Goal: Task Accomplishment & Management: Manage account settings

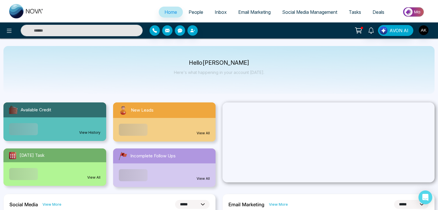
select select "*"
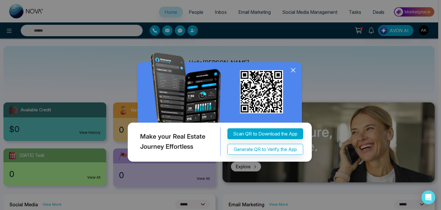
click at [293, 74] on icon at bounding box center [293, 70] width 9 height 9
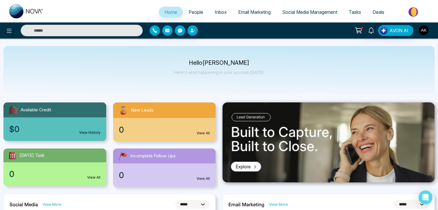
click at [425, 31] on img "button" at bounding box center [424, 30] width 10 height 10
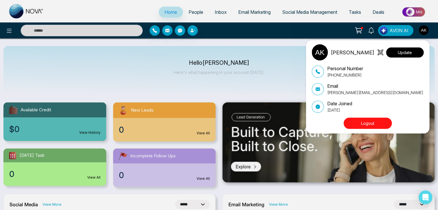
click at [401, 54] on button "Update" at bounding box center [405, 52] width 38 height 10
select select "***"
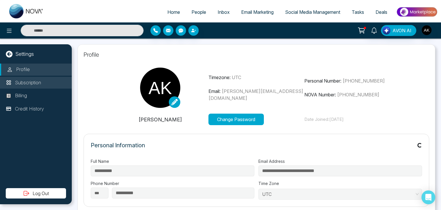
type input "**********"
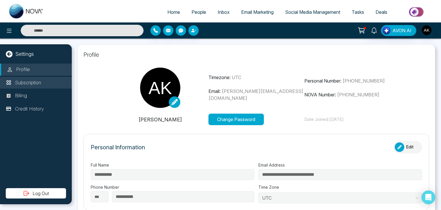
click at [40, 83] on p "Subscription" at bounding box center [28, 82] width 26 height 7
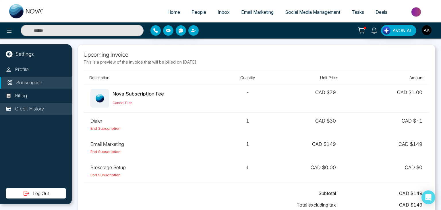
click at [33, 104] on li "Credit History" at bounding box center [36, 109] width 72 height 12
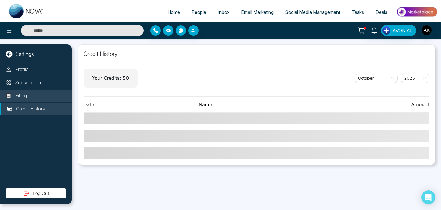
click at [34, 101] on li "Billing" at bounding box center [36, 96] width 72 height 12
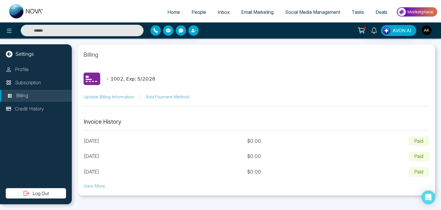
click at [97, 185] on button "View More" at bounding box center [95, 186] width 22 height 7
click at [10, 34] on icon at bounding box center [9, 30] width 7 height 7
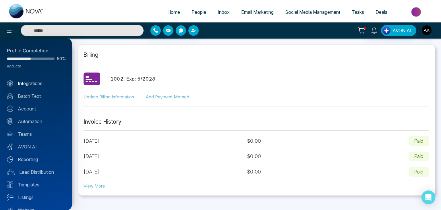
click at [38, 81] on link "Integrations" at bounding box center [36, 83] width 58 height 7
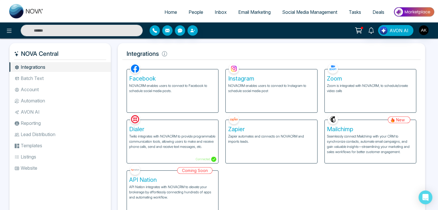
click at [149, 149] on p "Twilio integrates with NOVACRM to provide programmable communication tools, all…" at bounding box center [172, 140] width 87 height 15
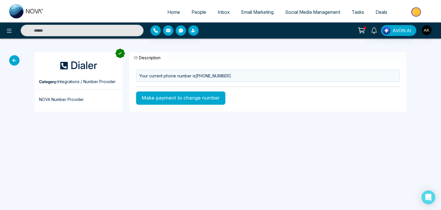
click at [146, 95] on button "Make payment to change number" at bounding box center [180, 97] width 89 height 13
click at [426, 34] on img "button" at bounding box center [427, 30] width 10 height 10
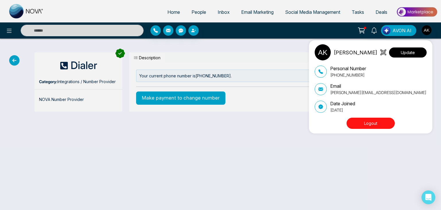
click at [408, 55] on button "Update" at bounding box center [408, 52] width 38 height 10
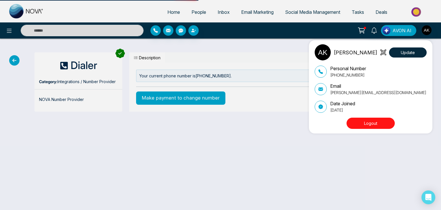
select select "***"
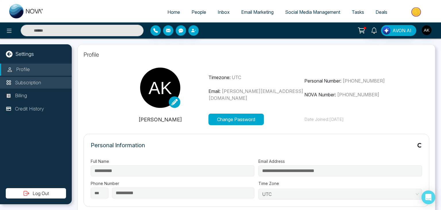
type input "**********"
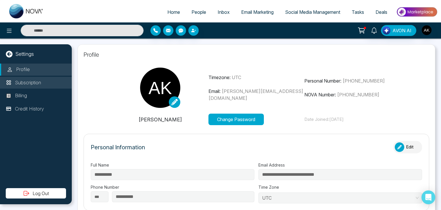
click at [41, 83] on p "Subscription" at bounding box center [28, 82] width 26 height 7
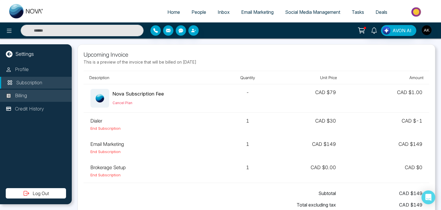
click at [51, 97] on li "Billing" at bounding box center [36, 96] width 72 height 12
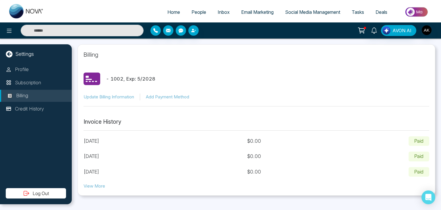
click at [138, 80] on p "- 1002 , Exp: 5 / 2028" at bounding box center [130, 78] width 49 height 7
click at [34, 82] on p "Subscription" at bounding box center [28, 82] width 26 height 7
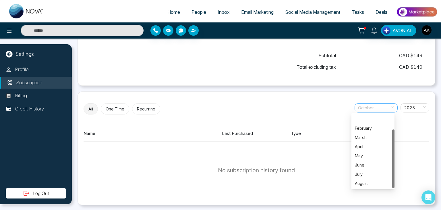
scroll to position [18, 0]
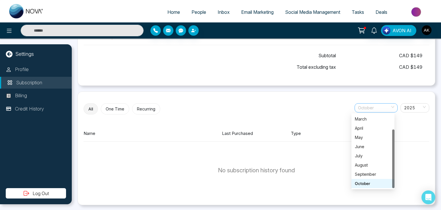
click at [371, 105] on span "October" at bounding box center [376, 107] width 36 height 9
click at [367, 173] on div "September" at bounding box center [373, 174] width 36 height 6
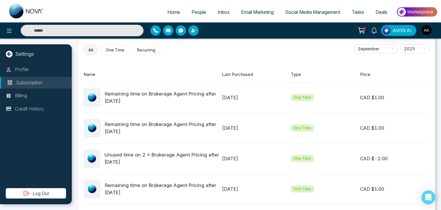
scroll to position [196, 0]
